Goal: Task Accomplishment & Management: Use online tool/utility

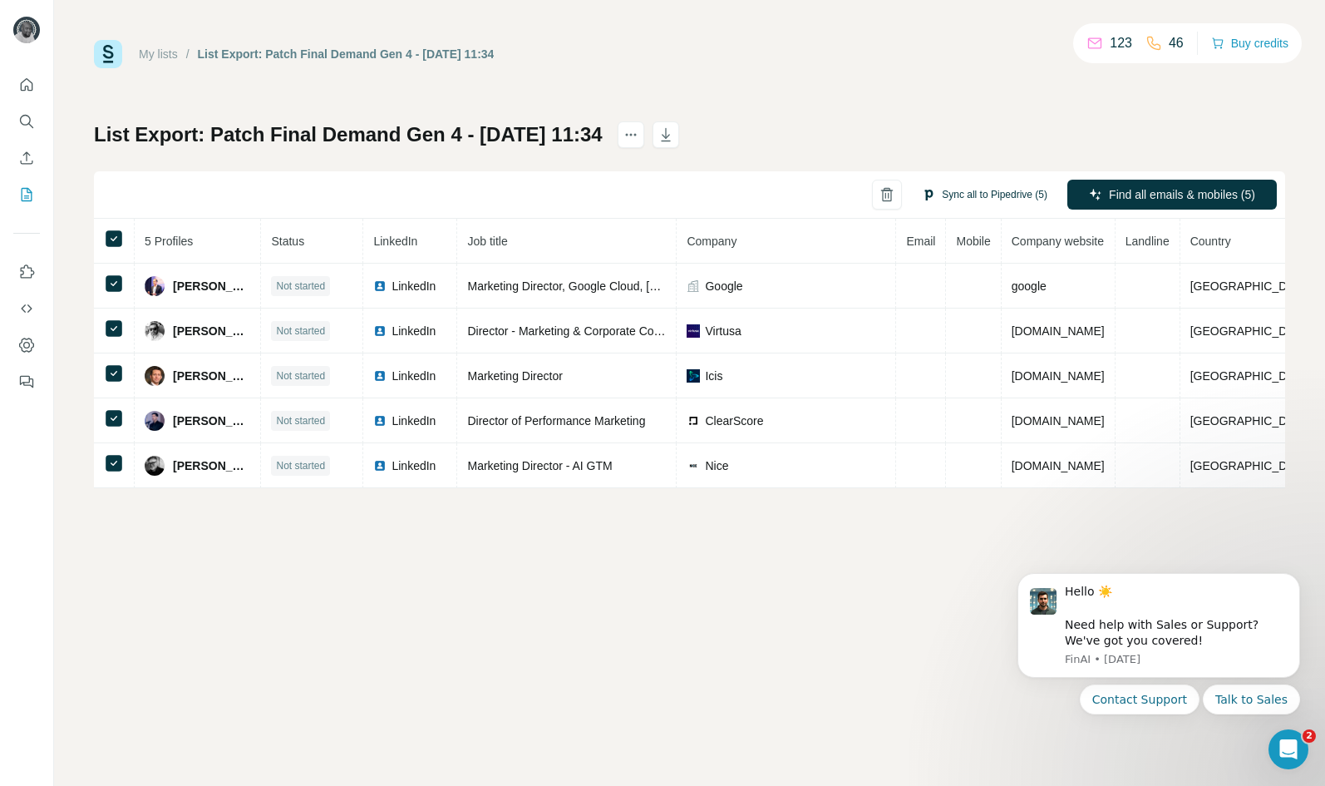
click at [986, 193] on button "Sync all to Pipedrive (5)" at bounding box center [984, 194] width 149 height 25
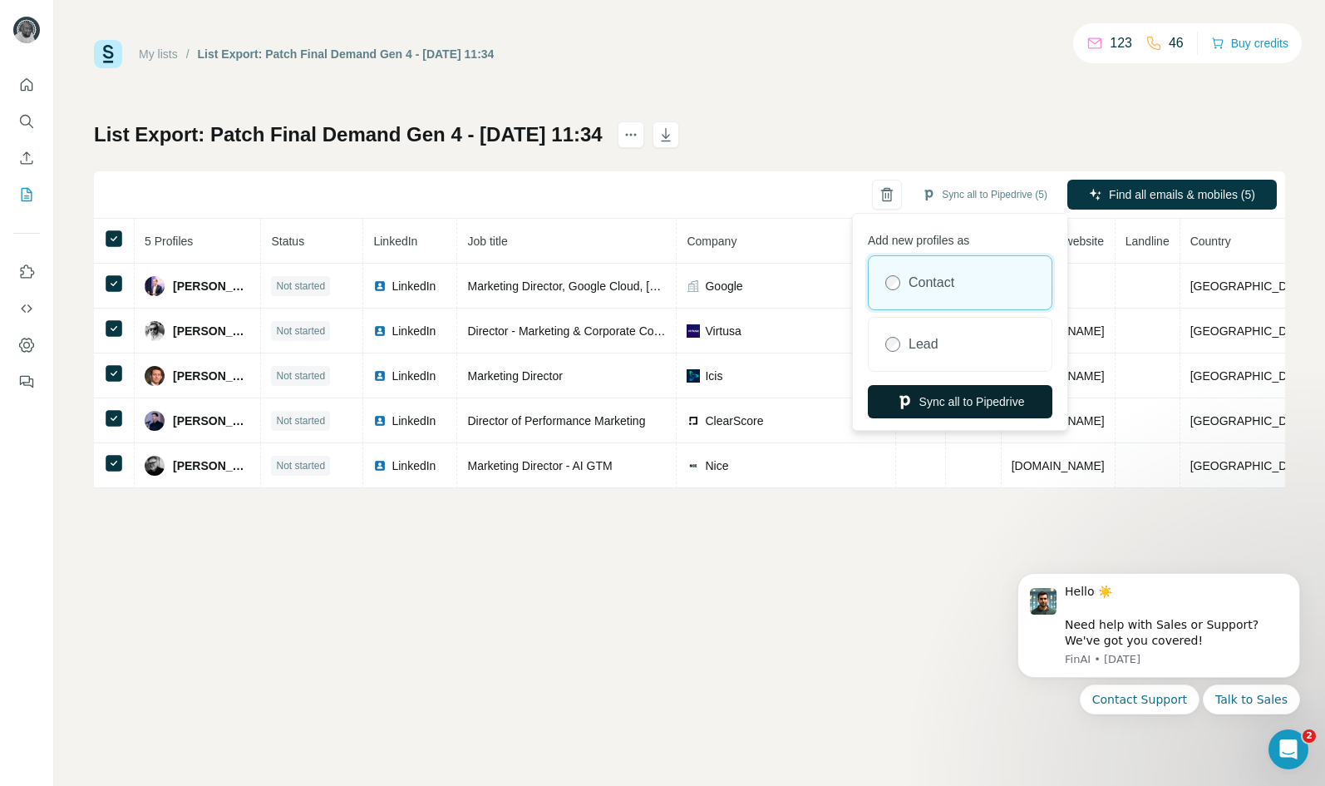
click at [949, 402] on button "Sync all to Pipedrive" at bounding box center [960, 401] width 185 height 33
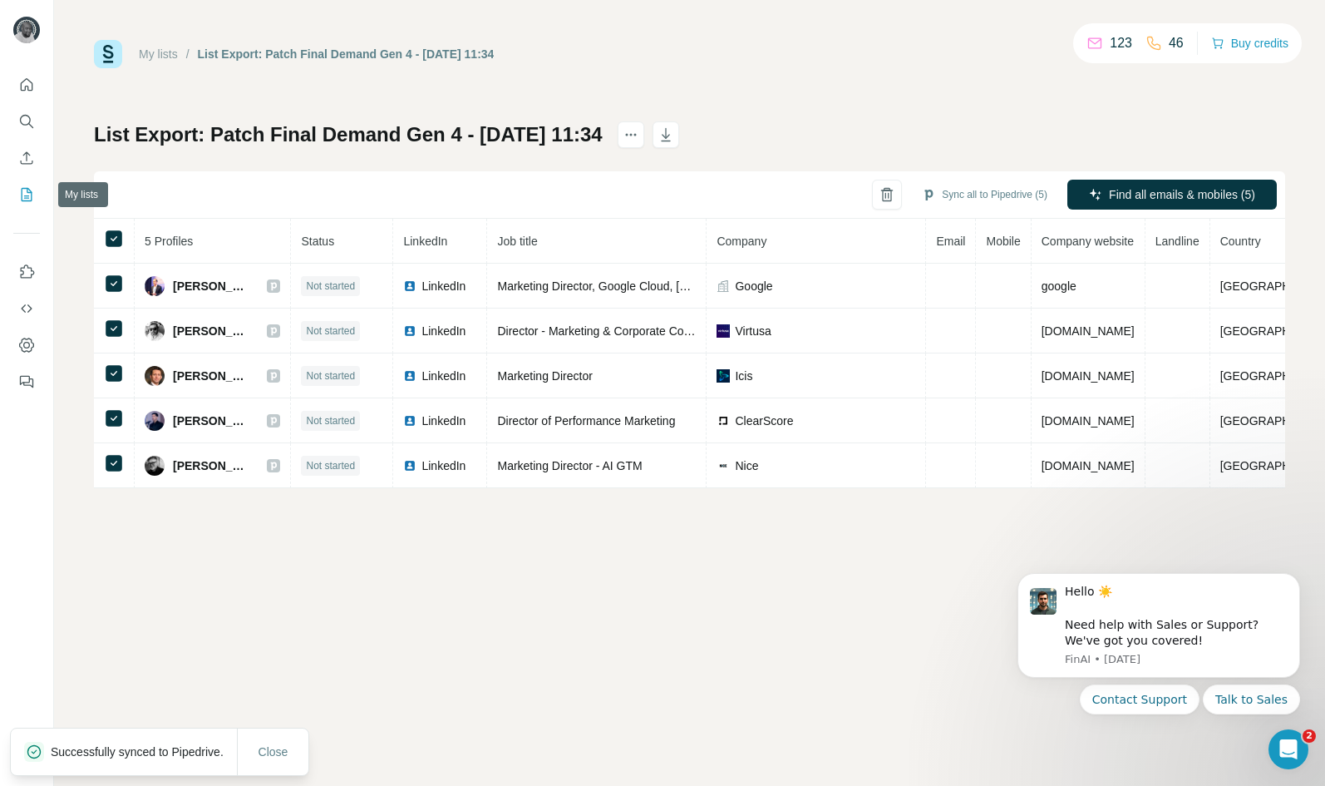
click at [28, 191] on icon "My lists" at bounding box center [26, 194] width 17 height 17
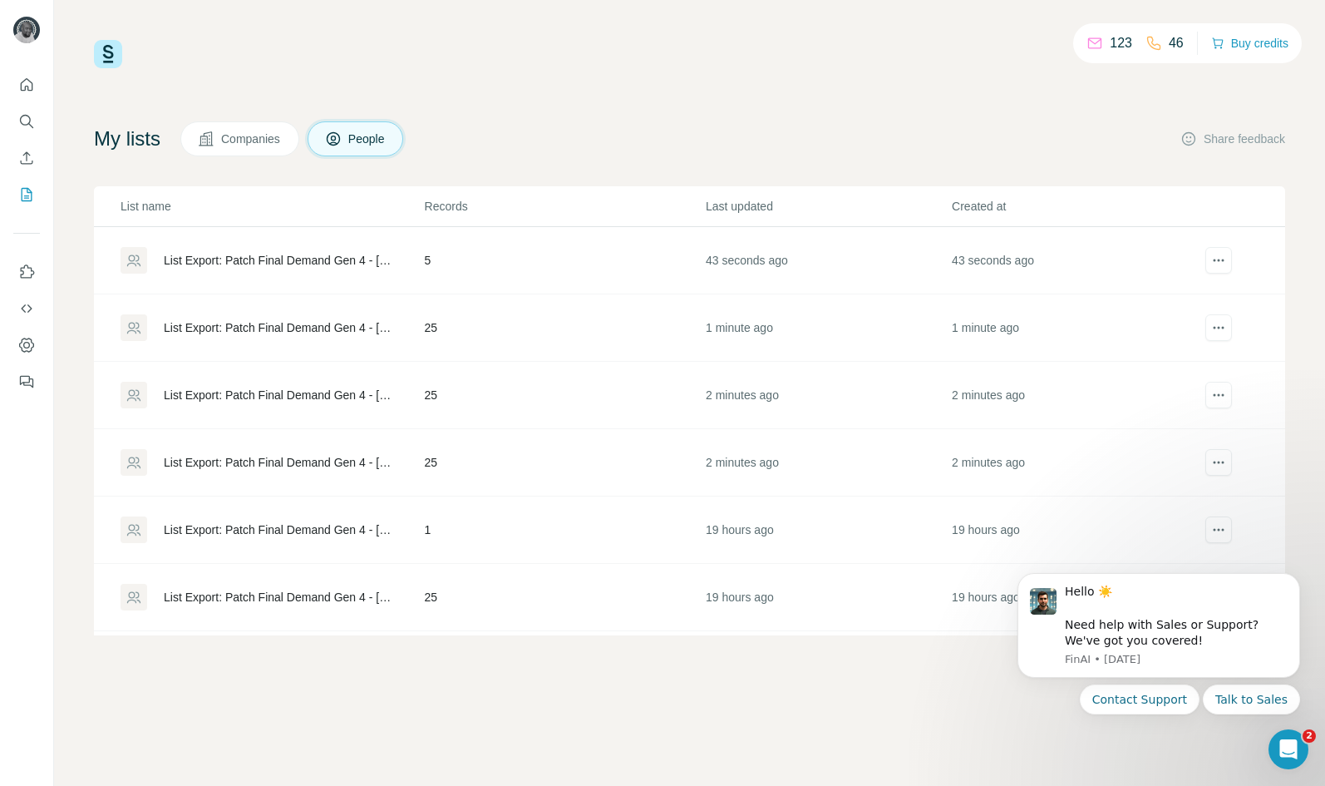
click at [529, 323] on td "25" at bounding box center [564, 327] width 281 height 67
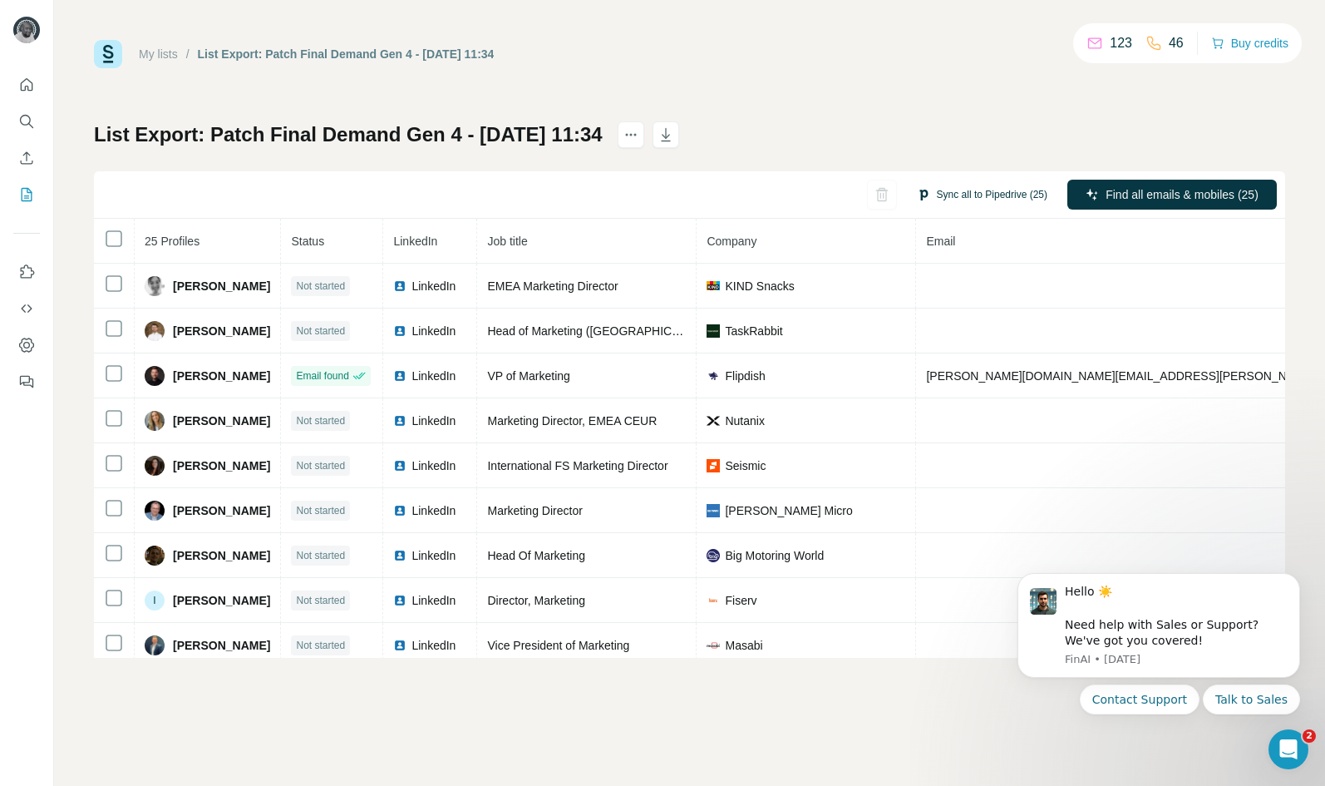
click at [994, 196] on button "Sync all to Pipedrive (25)" at bounding box center [982, 194] width 154 height 25
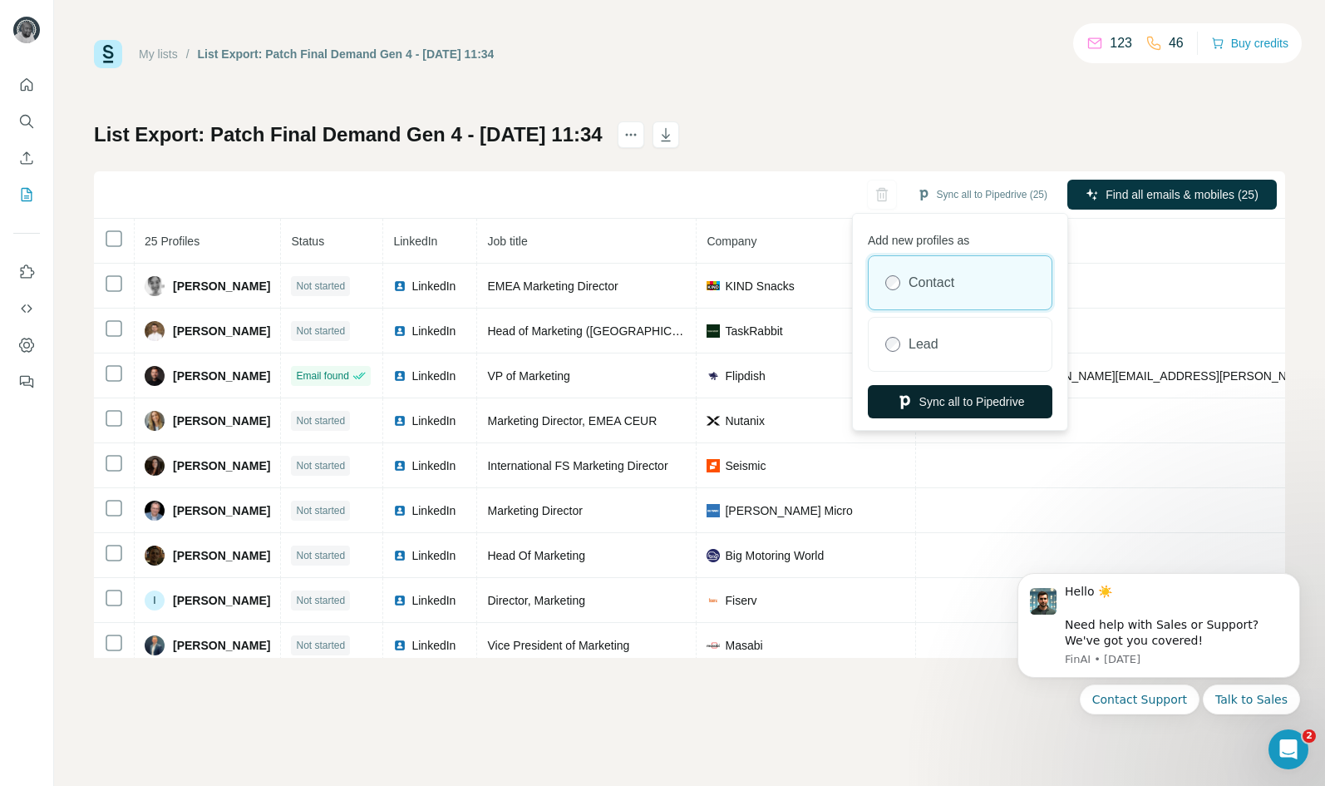
click at [969, 398] on button "Sync all to Pipedrive" at bounding box center [960, 401] width 185 height 33
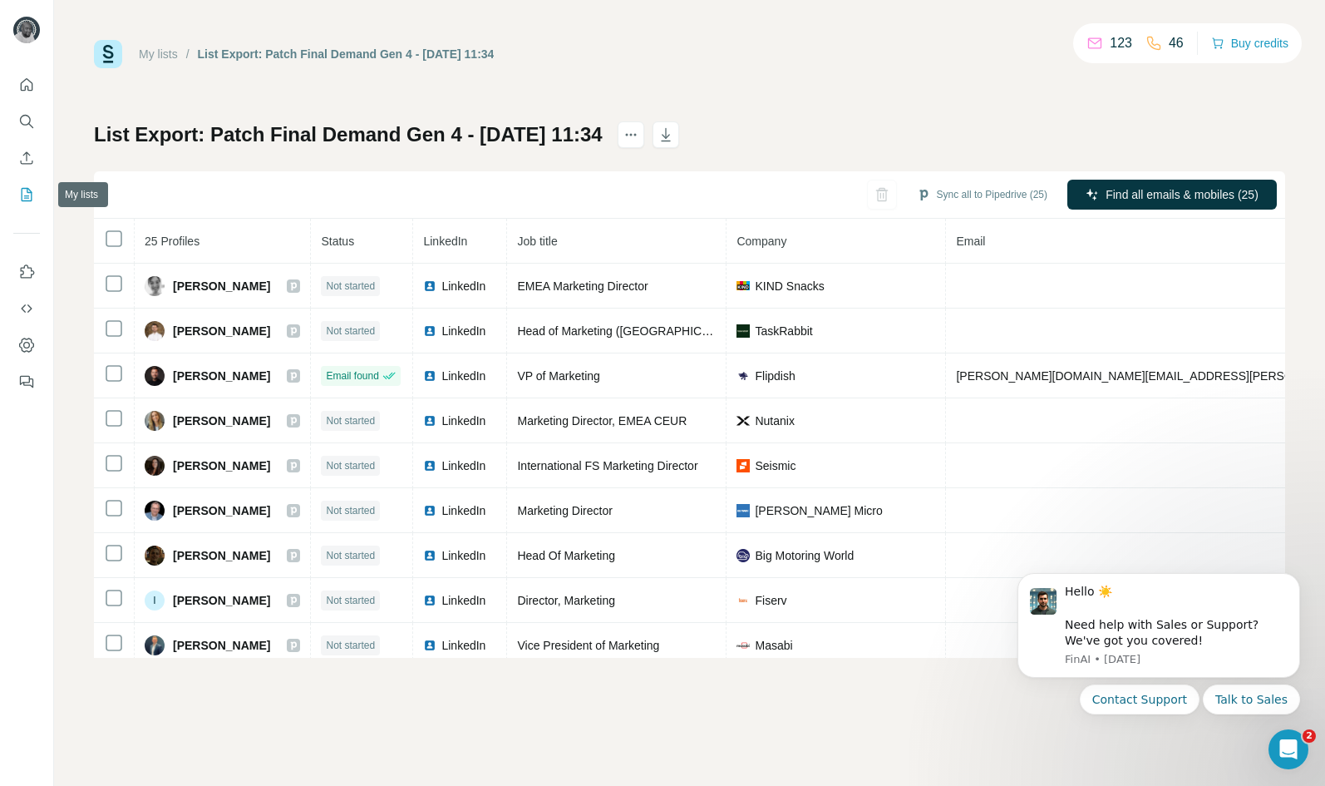
click at [27, 193] on icon "My lists" at bounding box center [26, 194] width 17 height 17
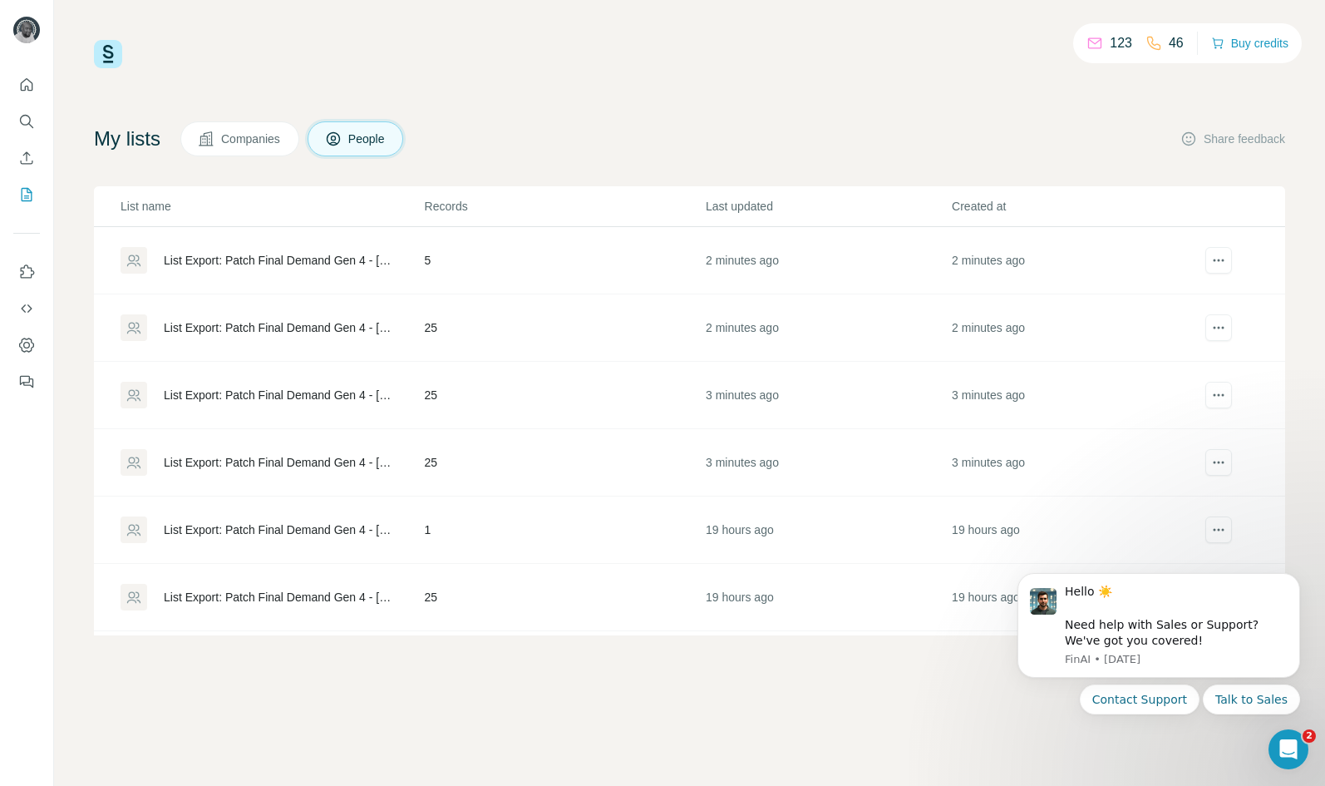
click at [269, 395] on div "List Export: Patch Final Demand Gen 4 - [DATE] 11:33" at bounding box center [280, 395] width 233 height 17
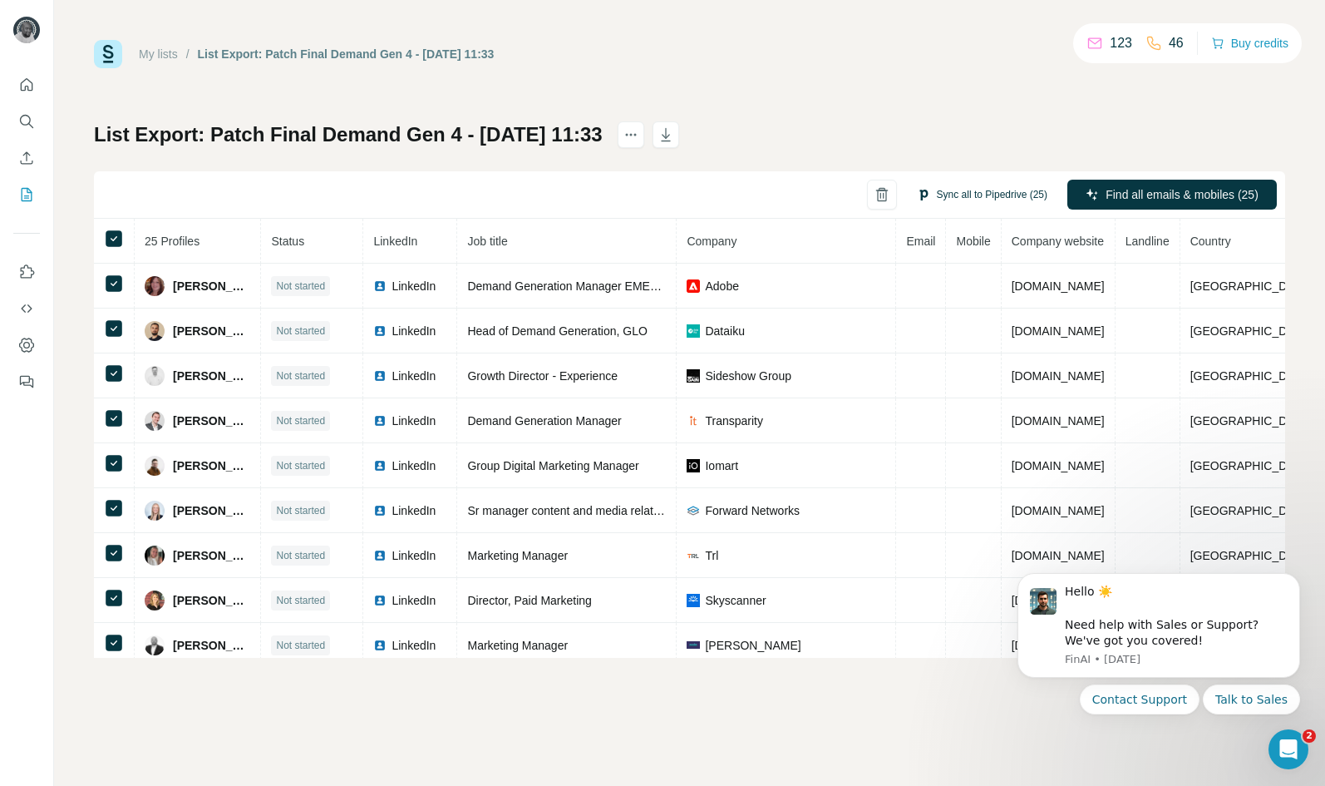
click at [1014, 197] on button "Sync all to Pipedrive (25)" at bounding box center [982, 194] width 154 height 25
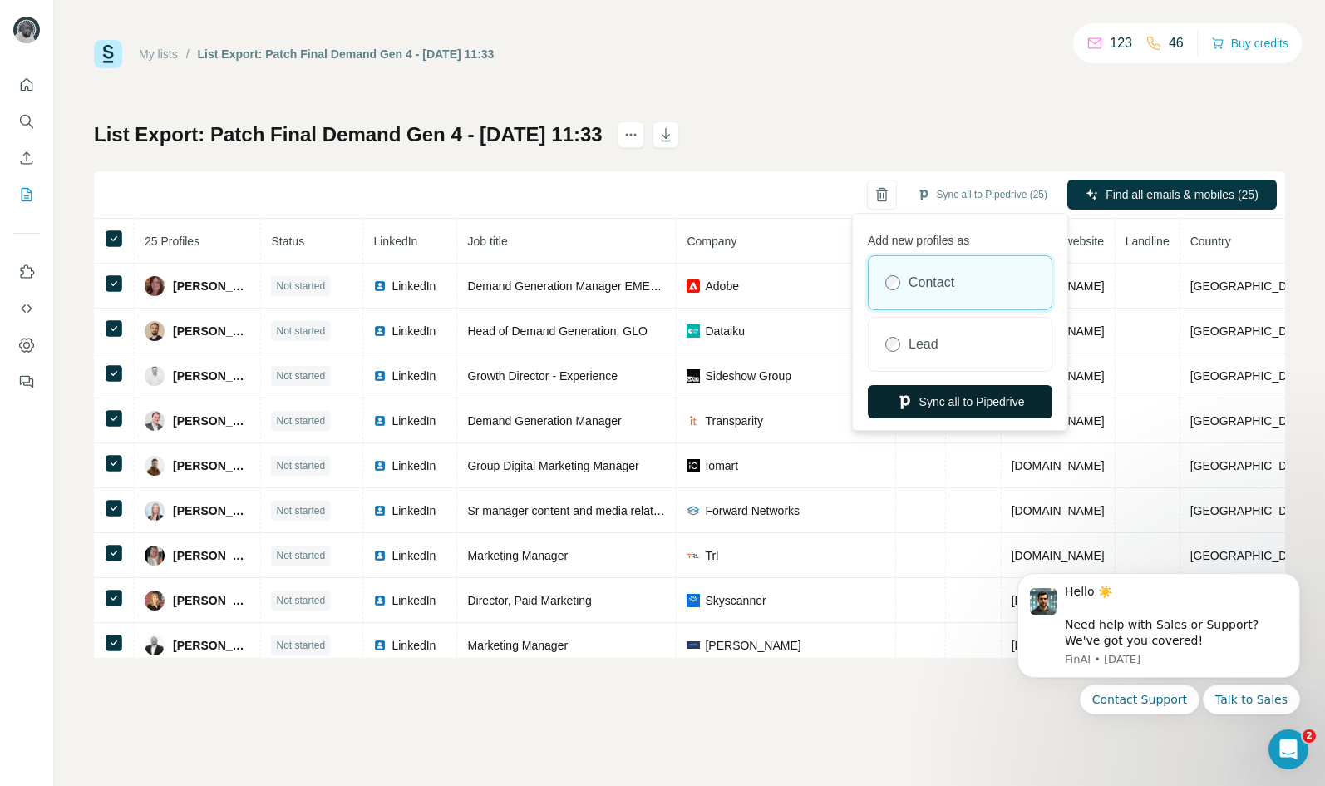
click at [969, 402] on button "Sync all to Pipedrive" at bounding box center [960, 401] width 185 height 33
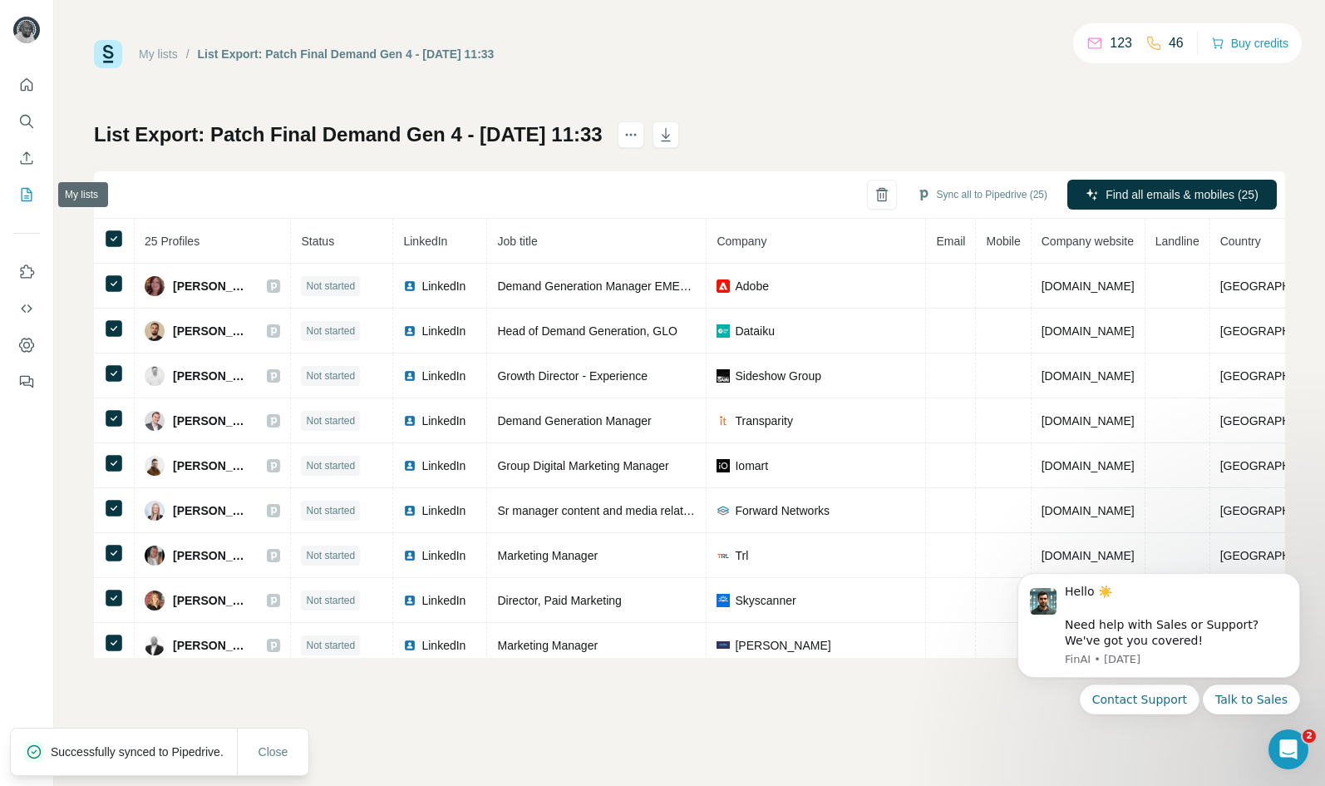
click at [33, 198] on icon "My lists" at bounding box center [26, 194] width 17 height 17
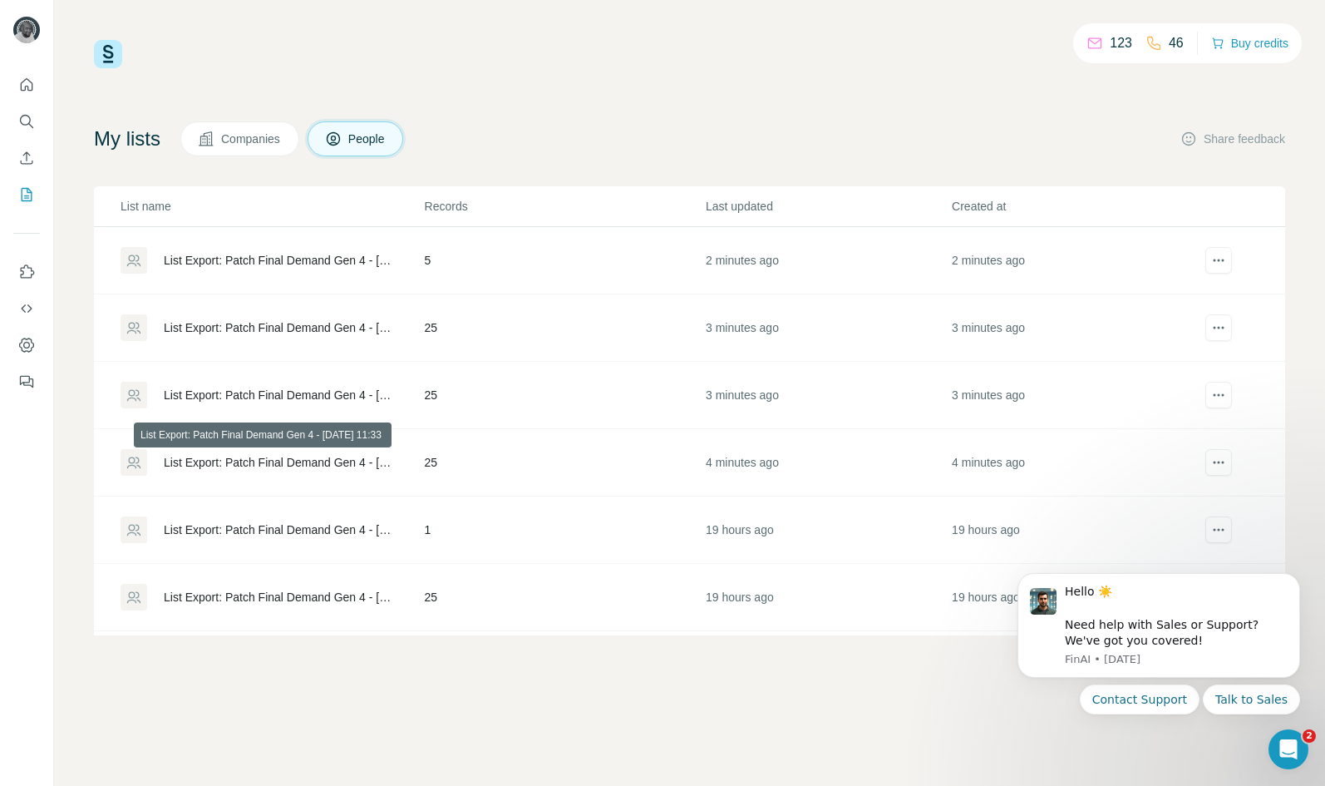
click at [379, 466] on div "List Export: Patch Final Demand Gen 4 - [DATE] 11:33" at bounding box center [280, 462] width 233 height 17
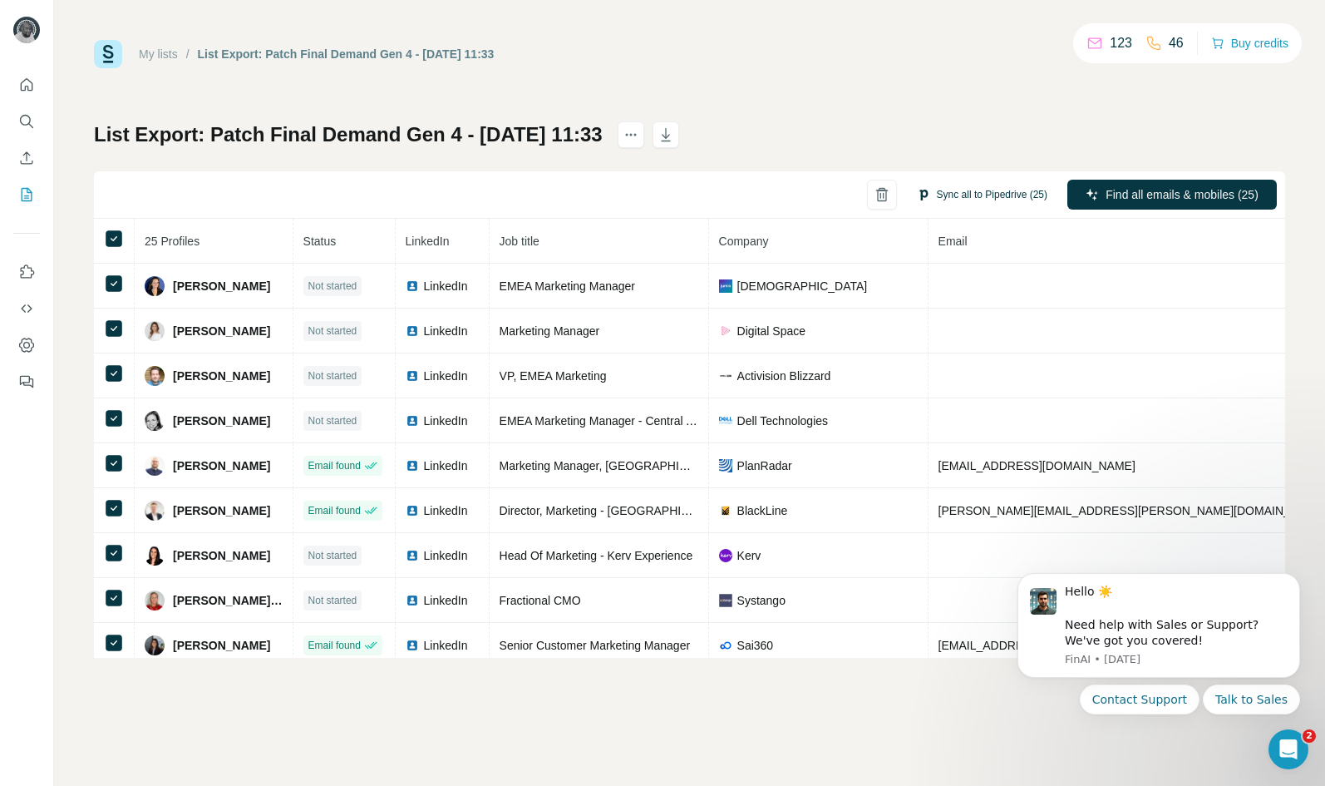
click at [969, 196] on button "Sync all to Pipedrive (25)" at bounding box center [982, 194] width 154 height 25
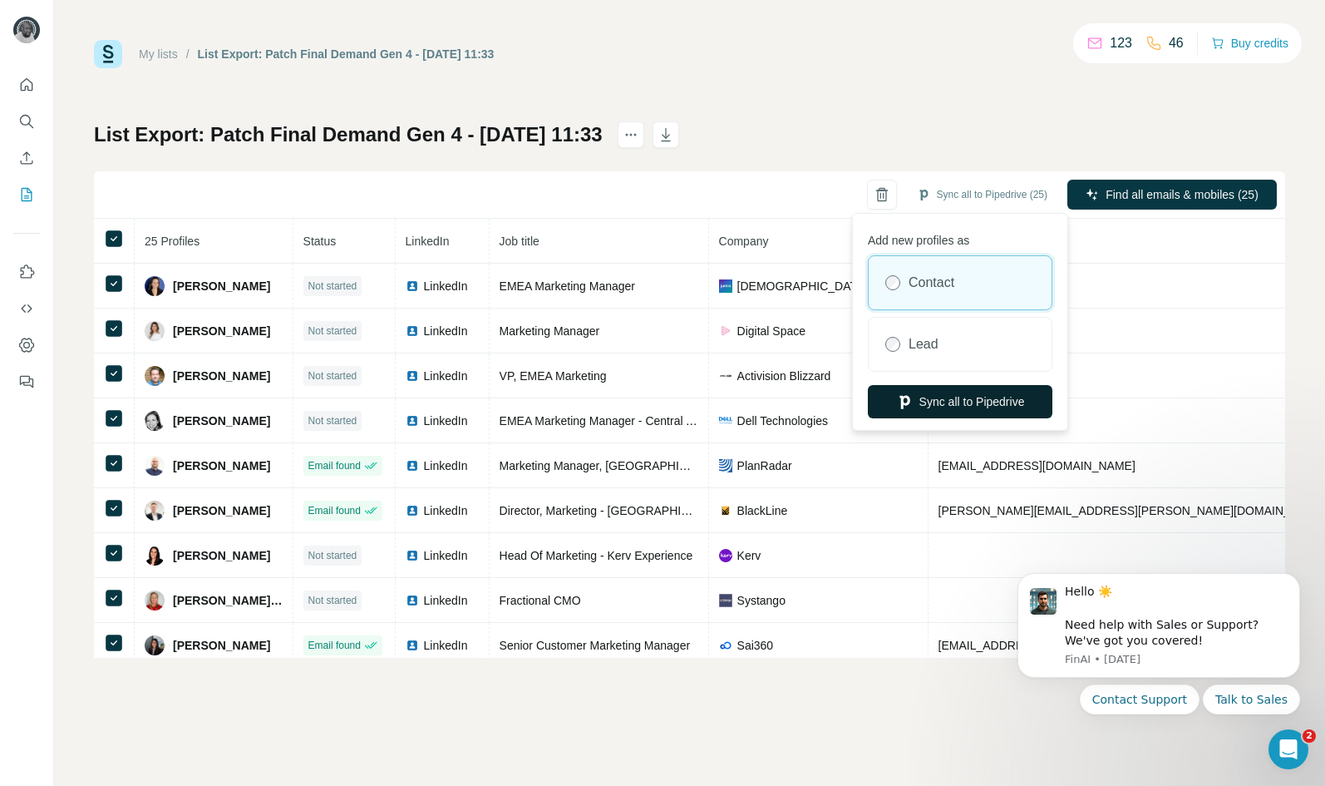
click at [959, 402] on button "Sync all to Pipedrive" at bounding box center [960, 401] width 185 height 33
